Goal: Use online tool/utility: Utilize a website feature to perform a specific function

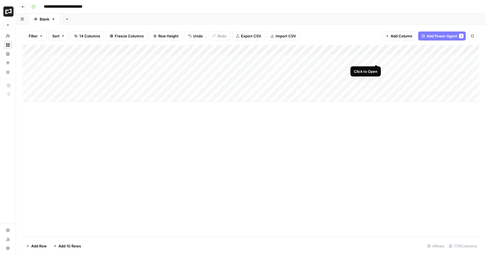
click at [376, 58] on div "Add Column" at bounding box center [251, 73] width 457 height 57
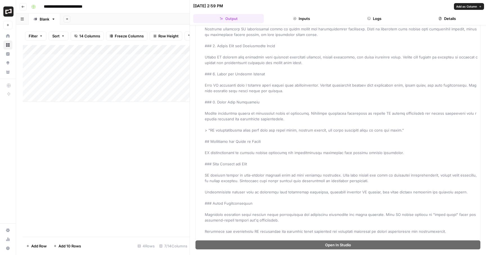
scroll to position [805, 0]
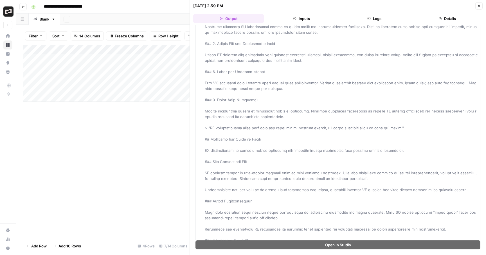
click at [307, 18] on button "Inputs" at bounding box center [301, 18] width 71 height 9
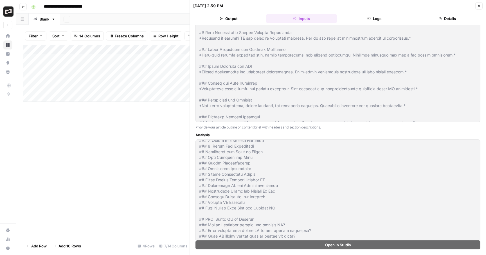
scroll to position [1447, 0]
click at [232, 17] on button "Output" at bounding box center [228, 18] width 71 height 9
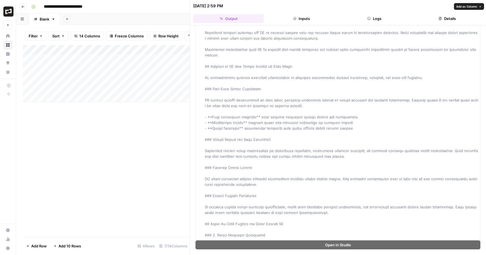
scroll to position [675, 0]
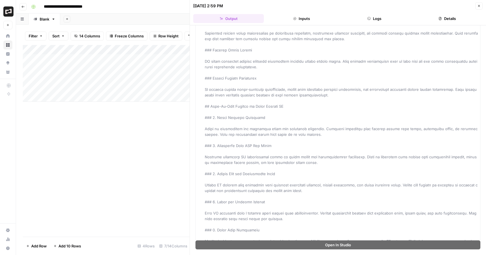
click at [140, 164] on div "Add Column" at bounding box center [106, 141] width 167 height 192
click at [479, 5] on icon "button" at bounding box center [479, 5] width 3 height 3
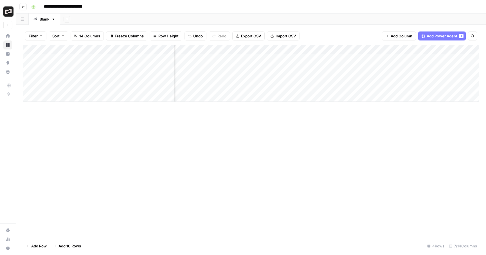
scroll to position [0, 122]
click at [312, 58] on div "Add Column" at bounding box center [251, 73] width 457 height 57
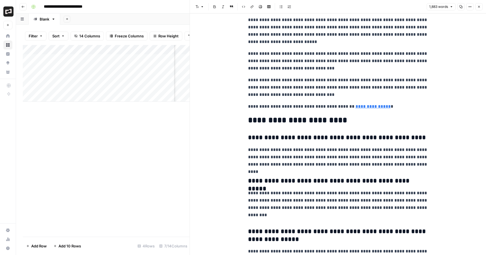
scroll to position [2038, 0]
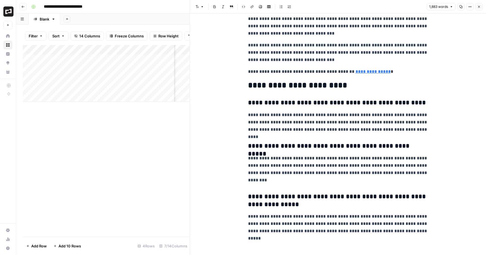
click at [142, 156] on div "Add Column" at bounding box center [106, 141] width 167 height 192
click at [478, 9] on button "Close" at bounding box center [479, 6] width 7 height 7
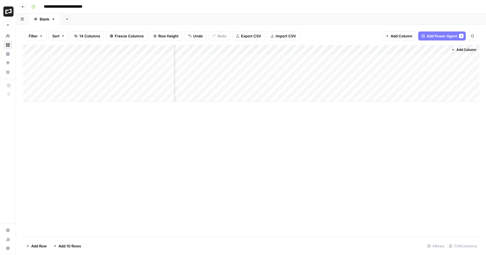
scroll to position [0, 115]
click at [122, 69] on div "Add Column" at bounding box center [251, 73] width 457 height 57
click at [125, 68] on div "Add Column" at bounding box center [251, 73] width 457 height 57
click at [125, 68] on textarea "**********" at bounding box center [108, 69] width 133 height 8
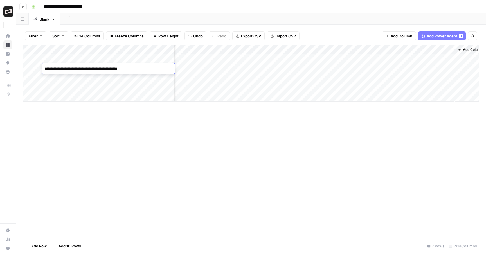
click at [125, 68] on textarea "**********" at bounding box center [108, 69] width 133 height 8
type textarea "**********"
click at [228, 143] on div "Add Column" at bounding box center [251, 141] width 457 height 192
click at [216, 68] on div "Add Column" at bounding box center [251, 73] width 457 height 57
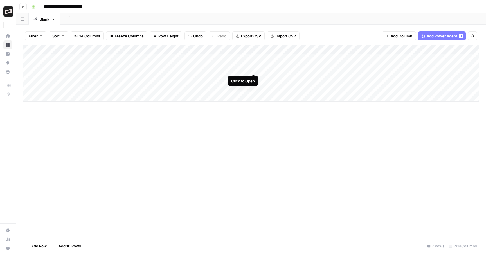
click at [254, 67] on div "Add Column" at bounding box center [251, 73] width 457 height 57
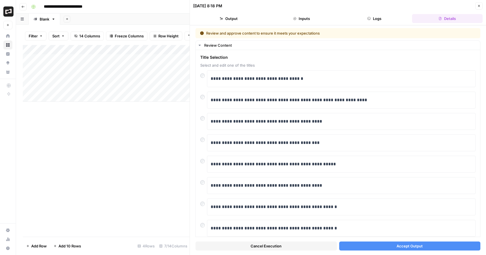
click at [420, 245] on span "Accept Output" at bounding box center [410, 246] width 26 height 6
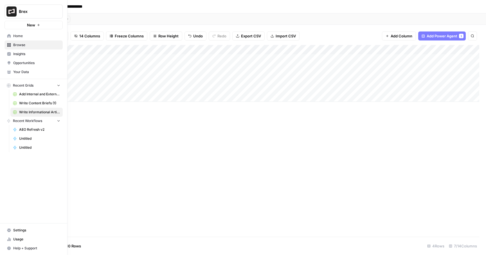
click at [10, 241] on icon at bounding box center [10, 240] width 1 height 3
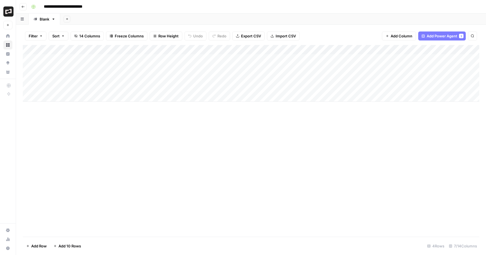
click at [349, 68] on div "Add Column" at bounding box center [251, 73] width 457 height 57
